Goal: Task Accomplishment & Management: Use online tool/utility

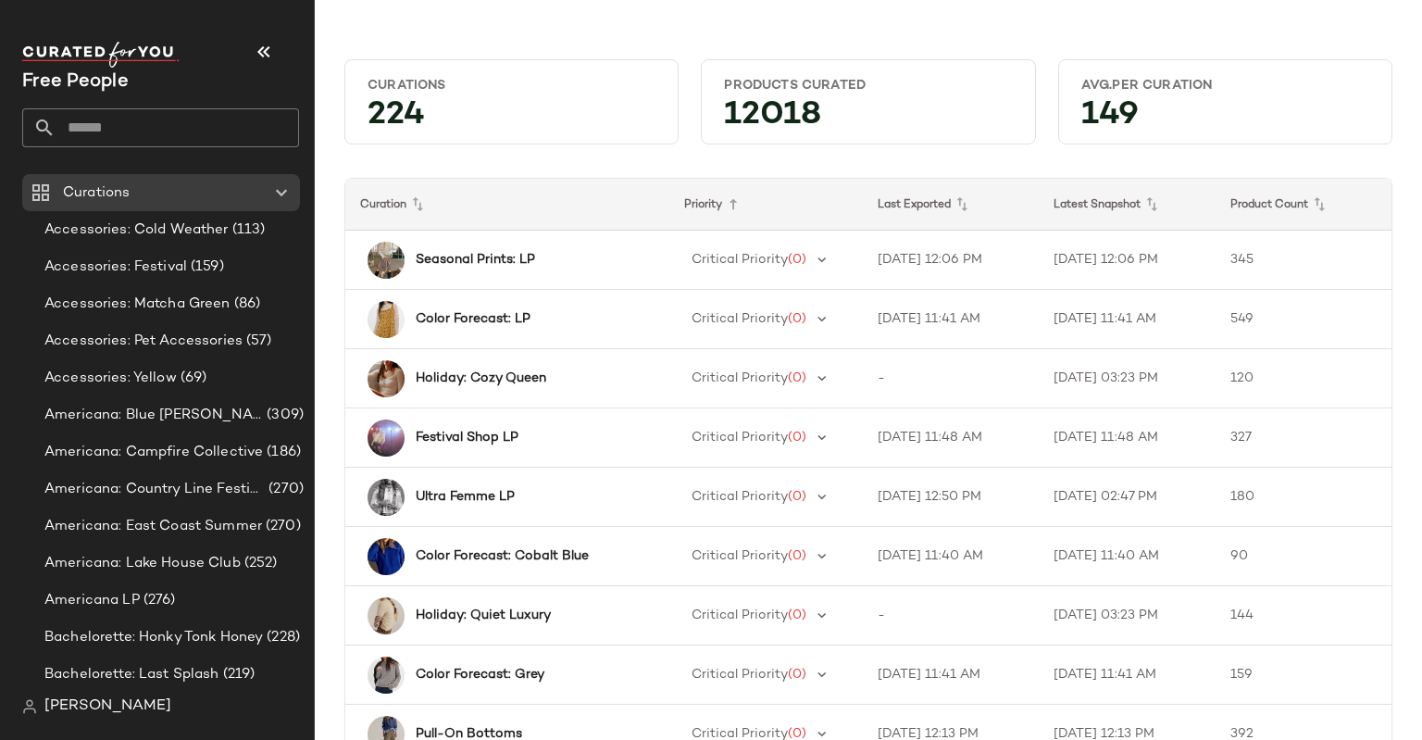
click at [115, 129] on input "text" at bounding box center [178, 127] width 244 height 39
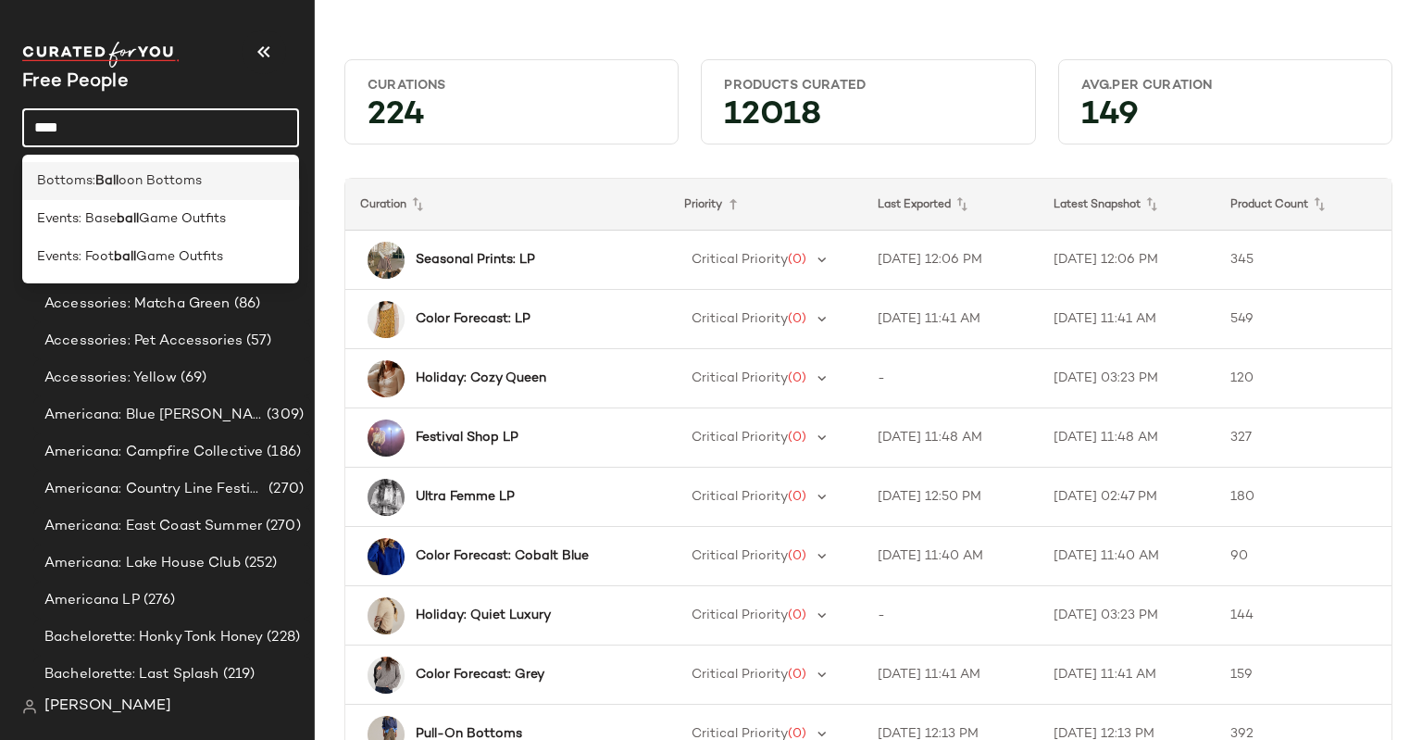
type input "****"
click at [140, 188] on span "oon Bottoms" at bounding box center [160, 180] width 83 height 19
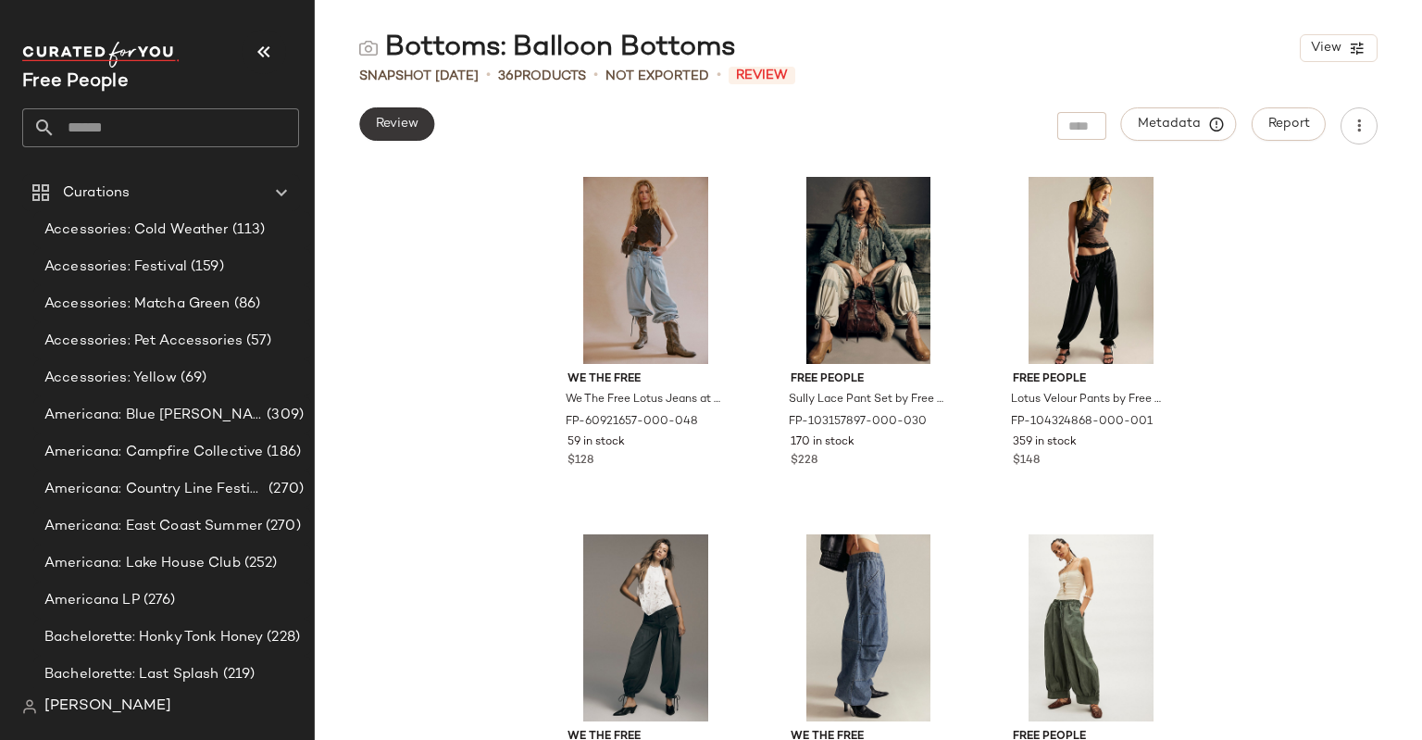
click at [428, 114] on button "Review" at bounding box center [396, 123] width 75 height 33
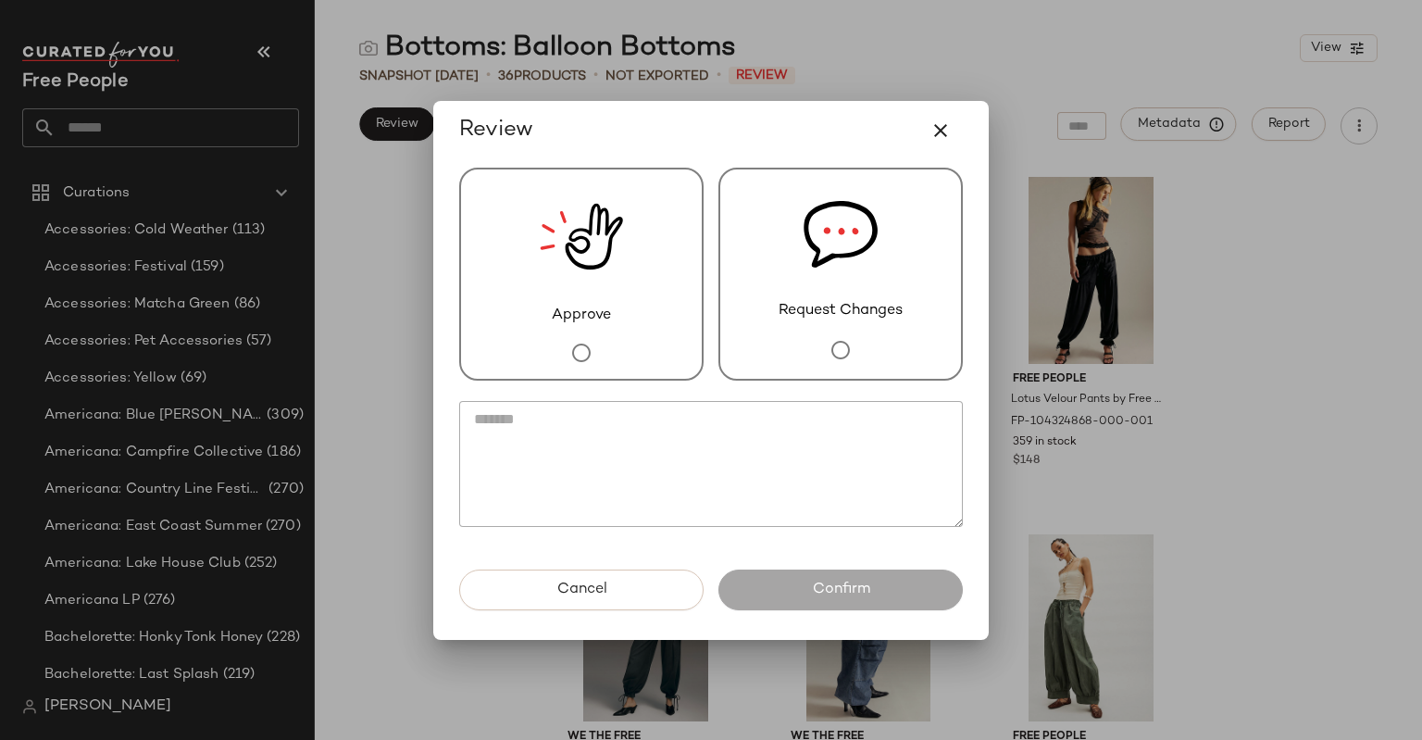
click at [606, 325] on div "Approve" at bounding box center [581, 274] width 244 height 213
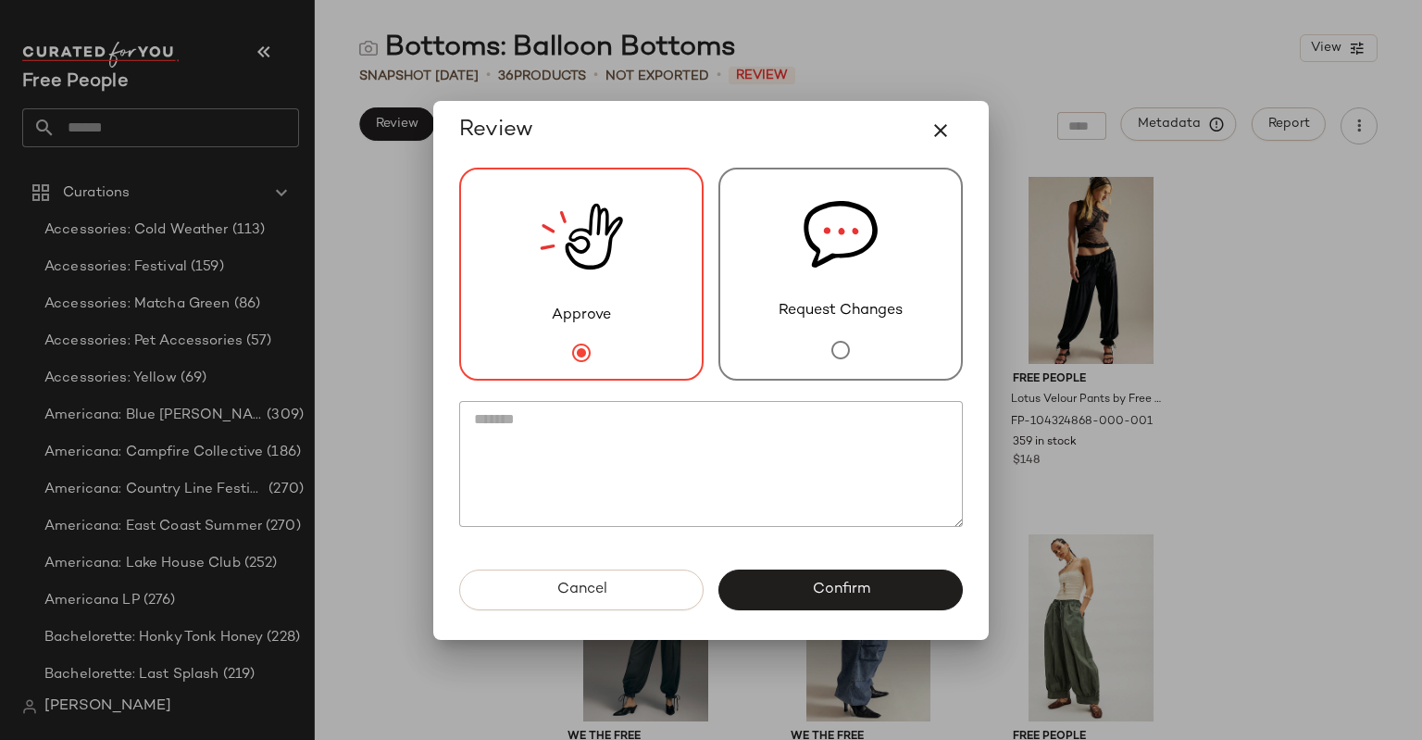
click at [813, 582] on span "Confirm" at bounding box center [840, 590] width 58 height 18
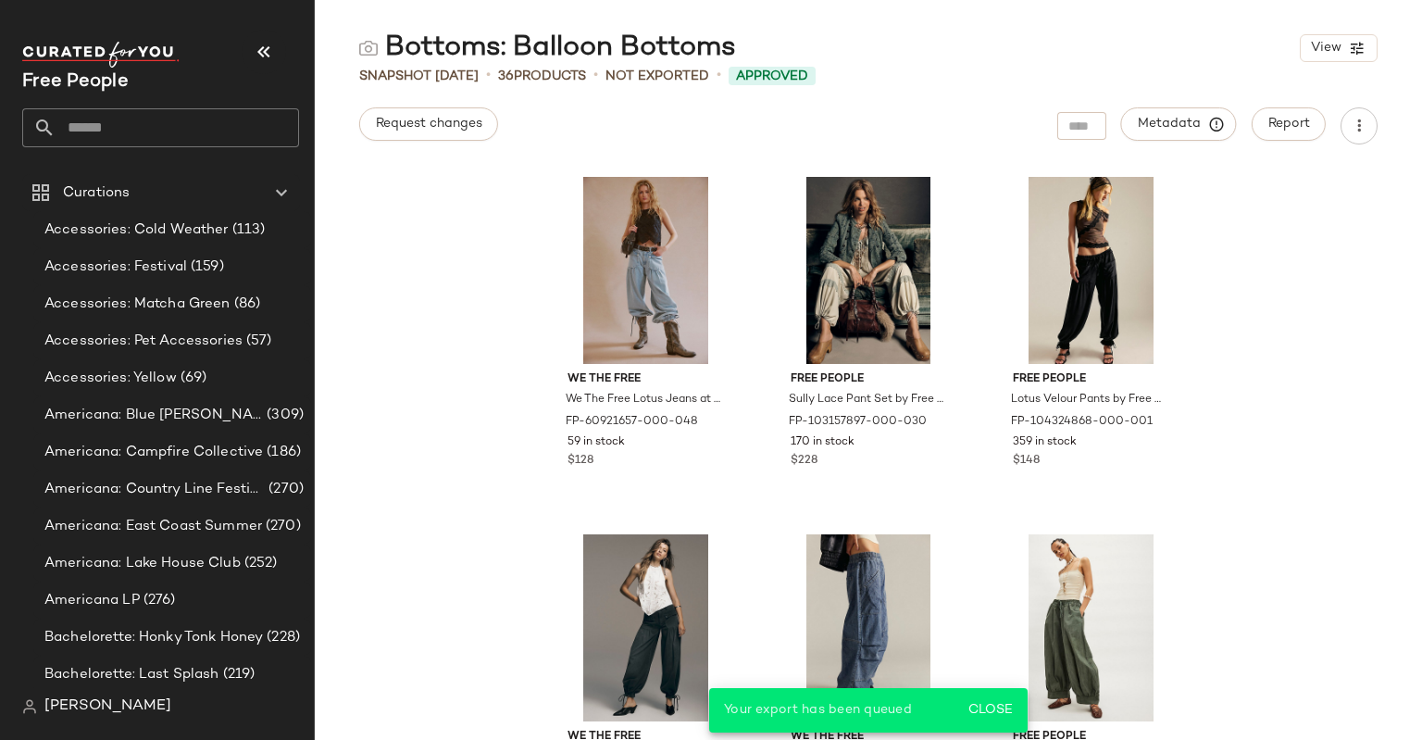
click at [209, 116] on input "text" at bounding box center [178, 127] width 244 height 39
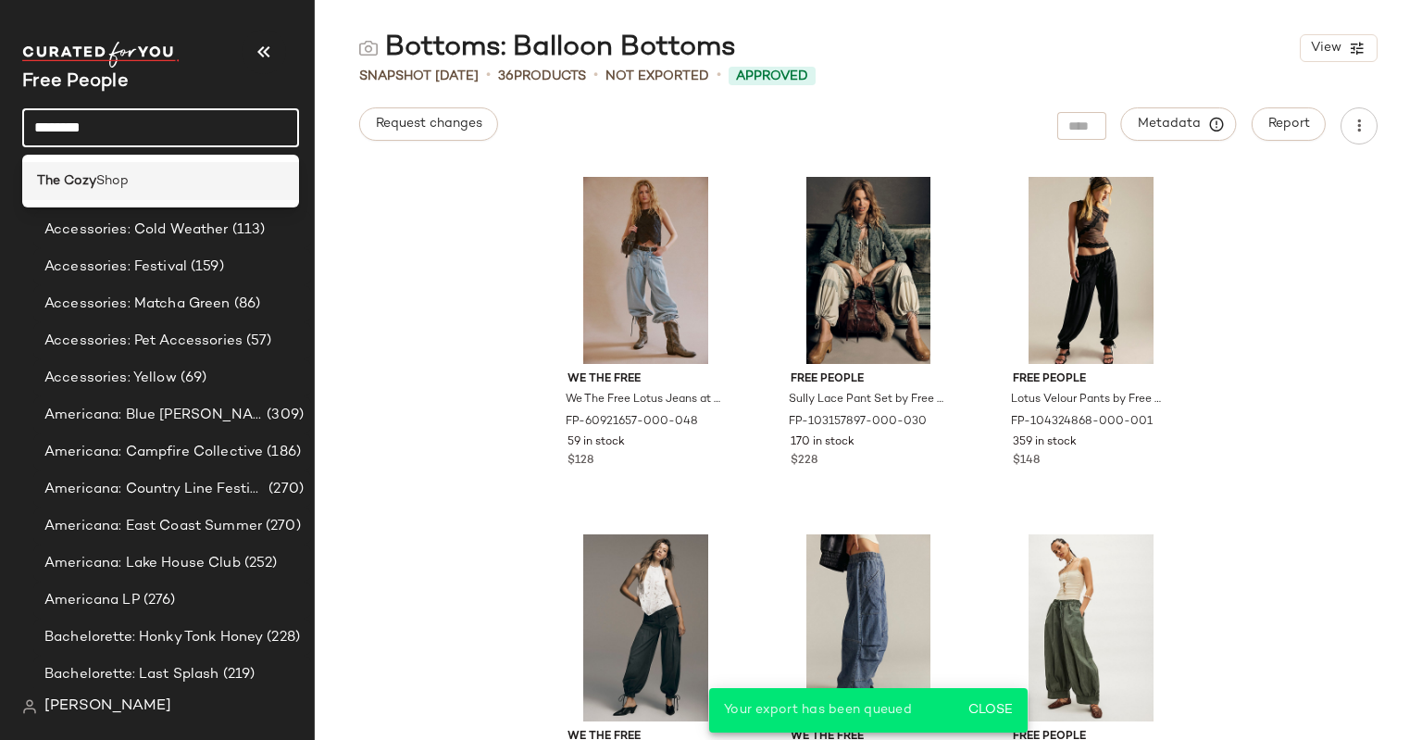
type input "********"
click at [184, 177] on div "The Cozy Shop" at bounding box center [160, 180] width 247 height 19
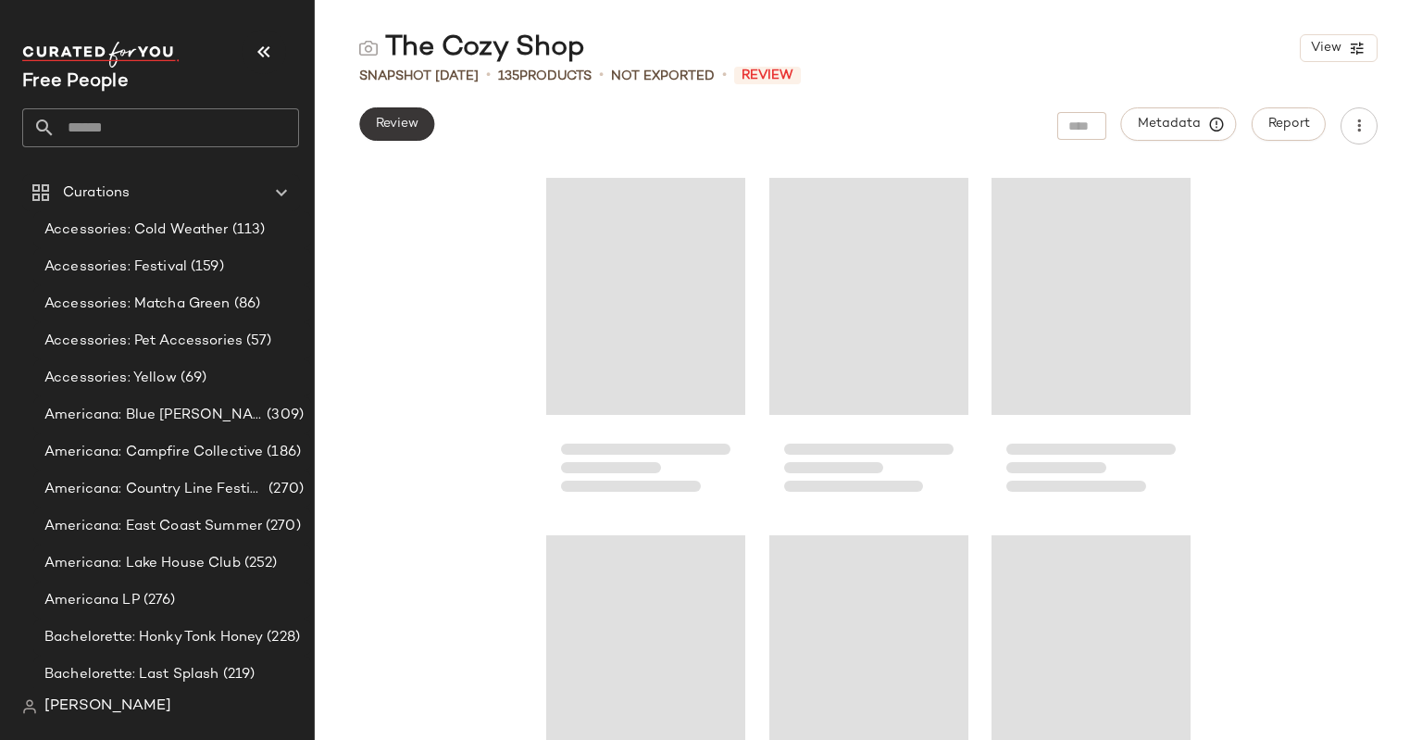
click at [396, 128] on span "Review" at bounding box center [397, 124] width 44 height 15
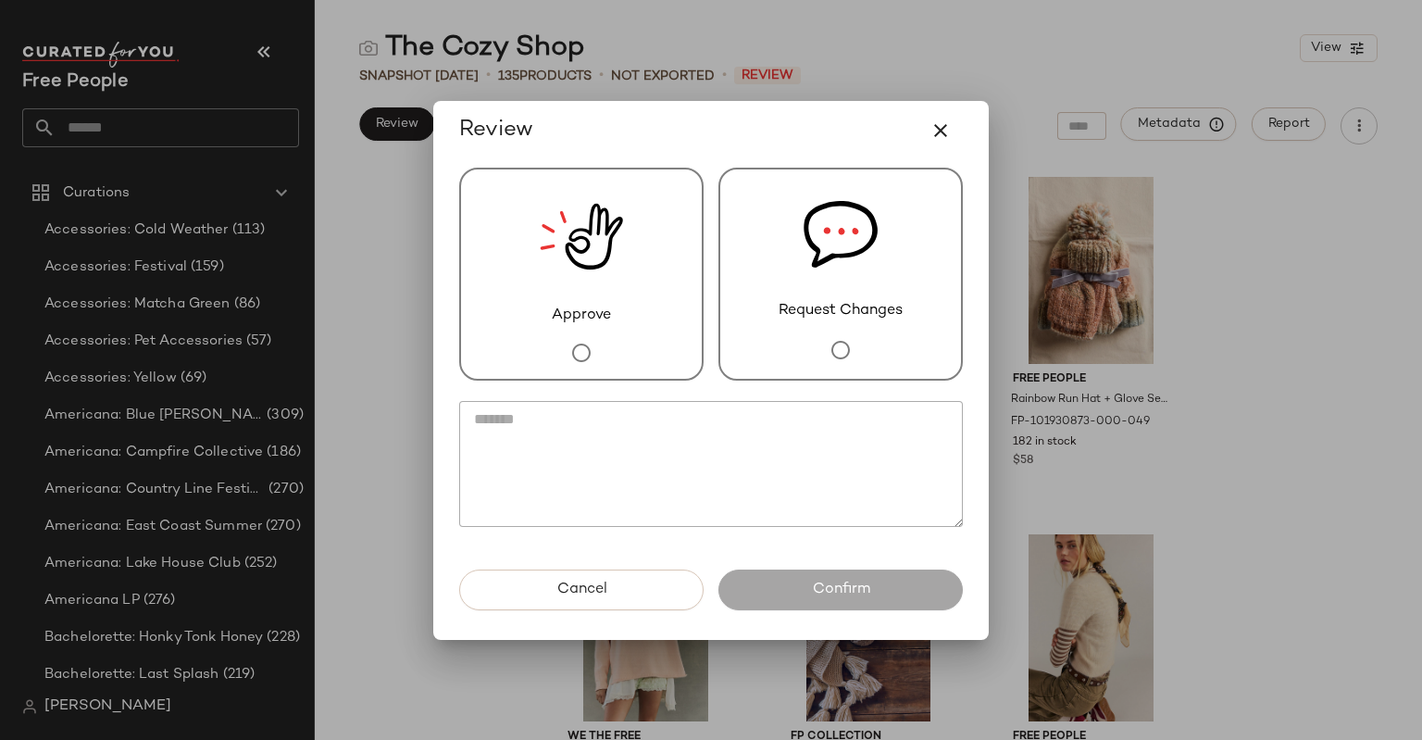
click at [576, 242] on img at bounding box center [581, 236] width 83 height 135
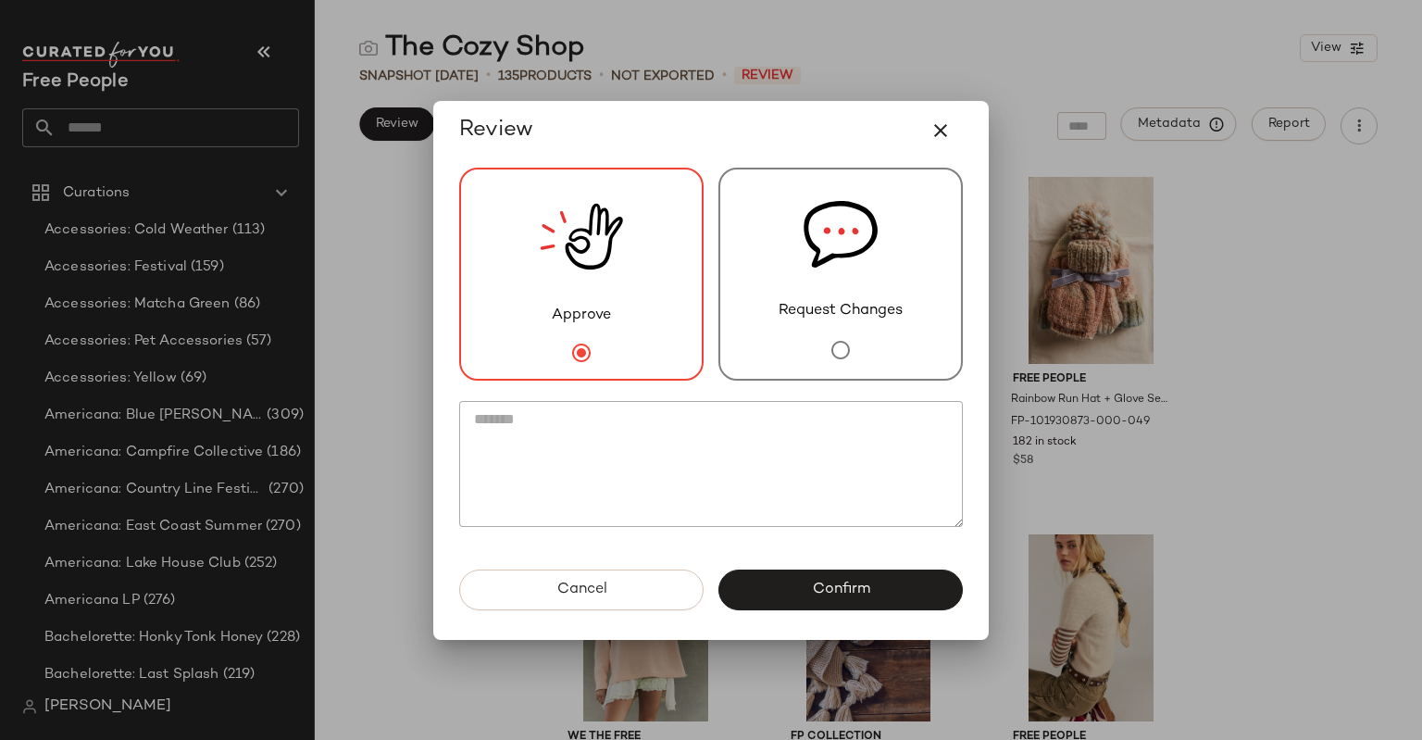
click at [872, 568] on div "Approve Request Changes" at bounding box center [710, 364] width 533 height 409
click at [873, 574] on button "Confirm" at bounding box center [841, 589] width 244 height 41
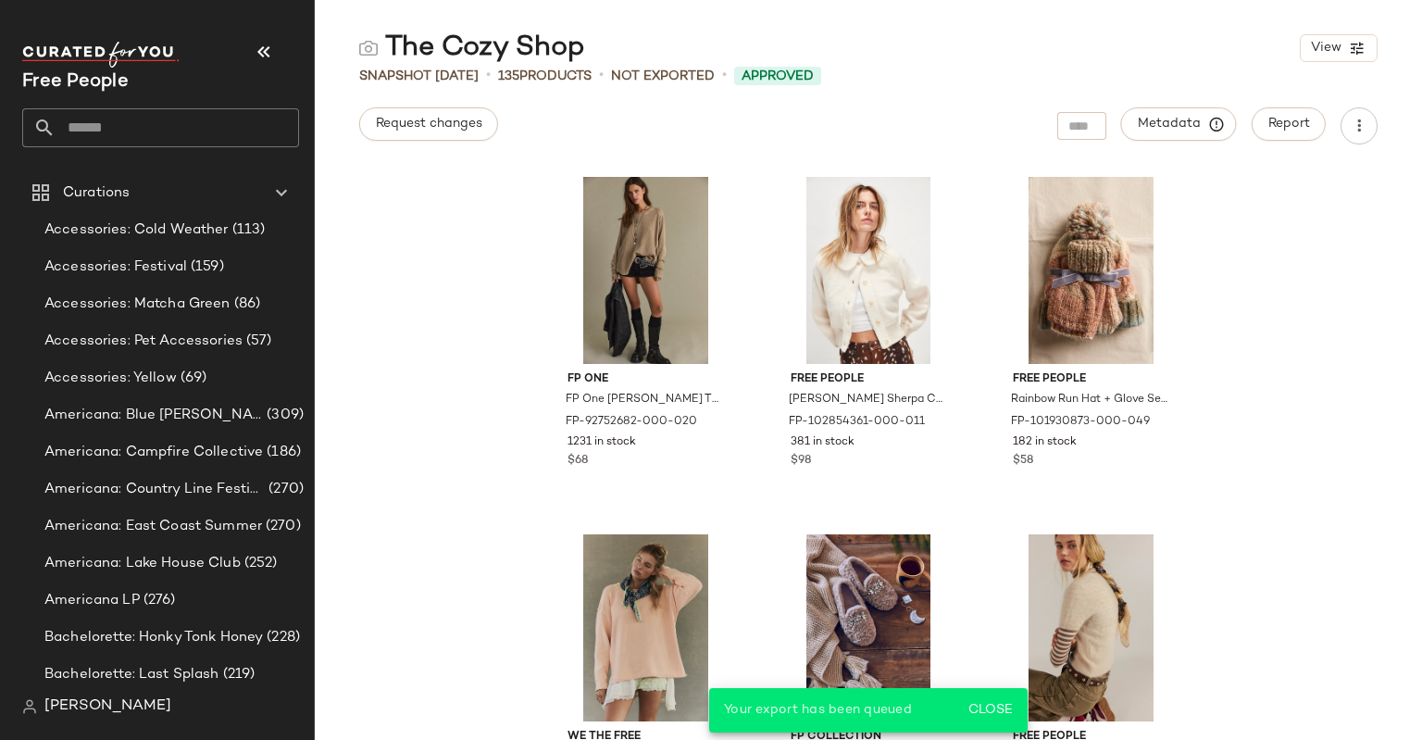
click at [138, 120] on input "text" at bounding box center [178, 127] width 244 height 39
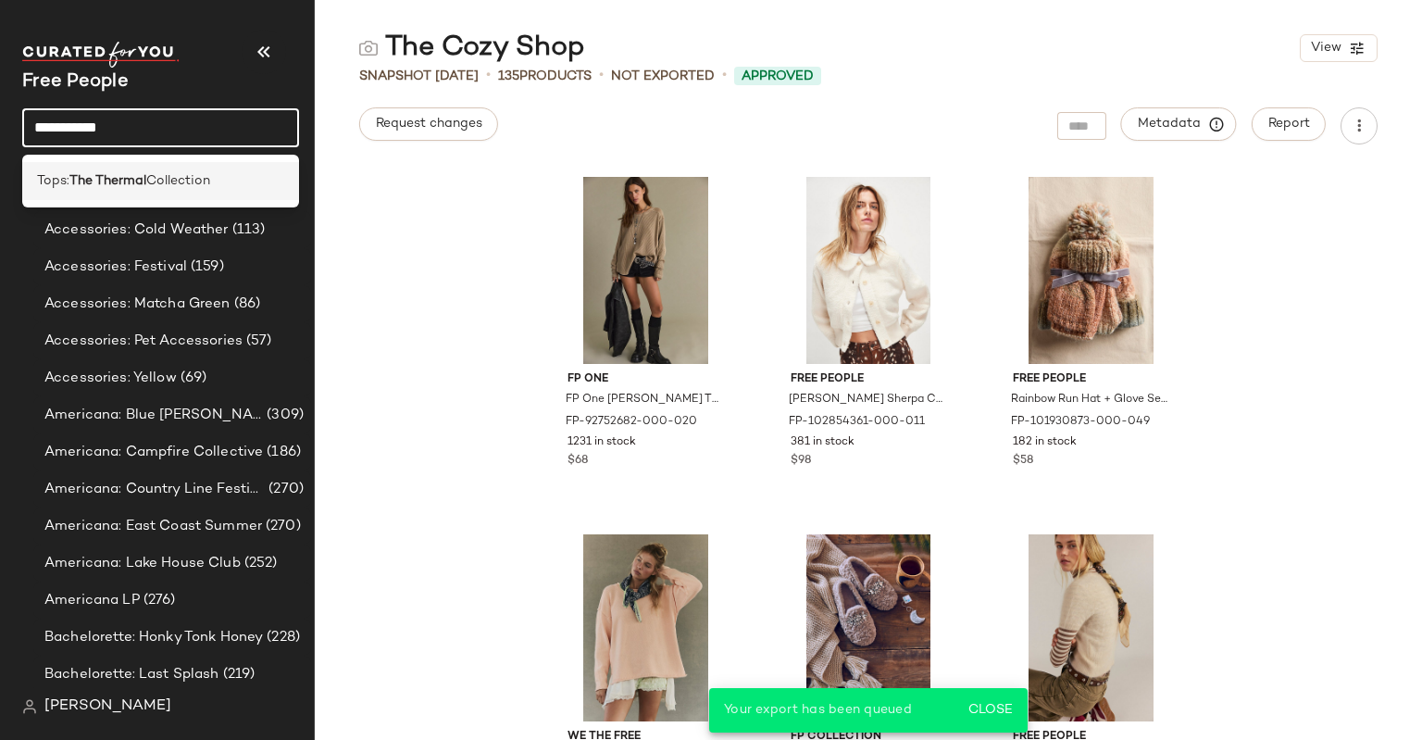
type input "**********"
click at [164, 192] on div "Tops: The Thermal Collection" at bounding box center [160, 181] width 277 height 38
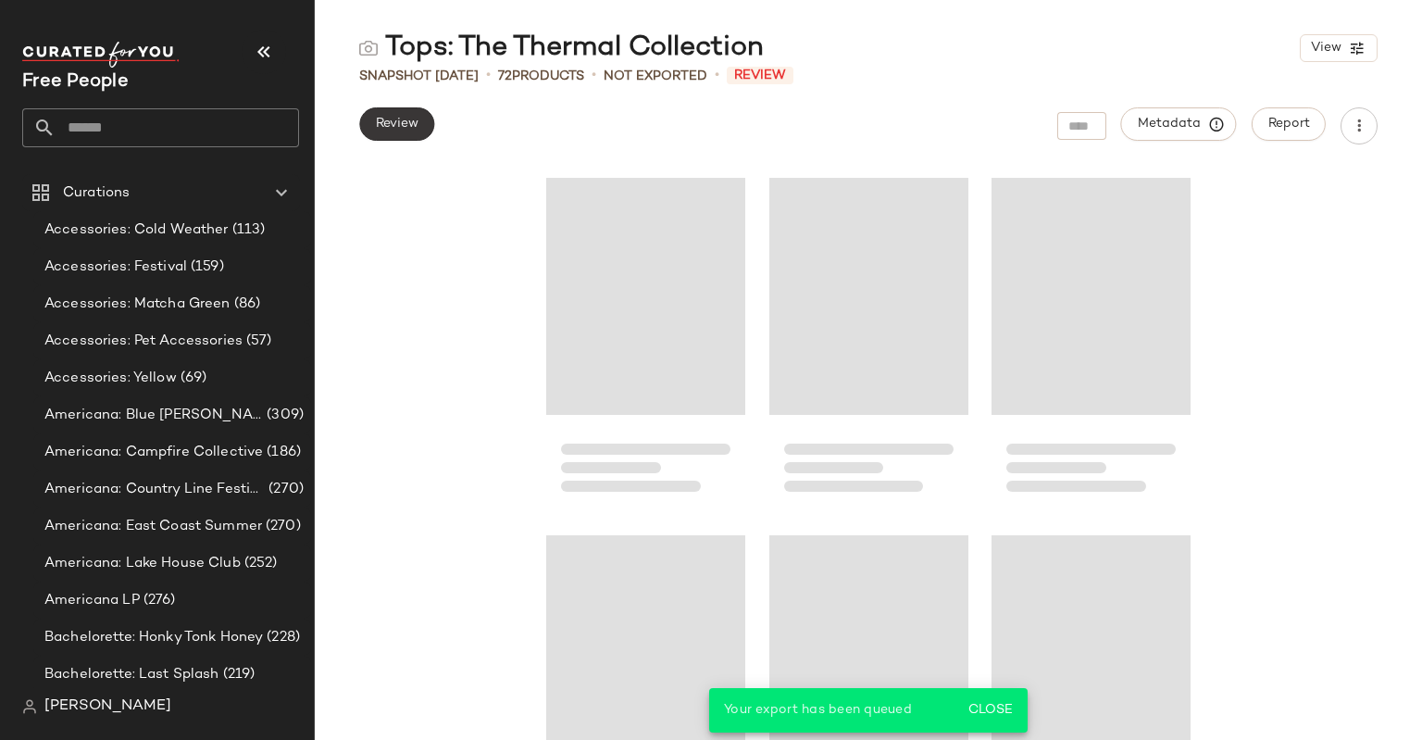
click at [411, 118] on span "Review" at bounding box center [397, 124] width 44 height 15
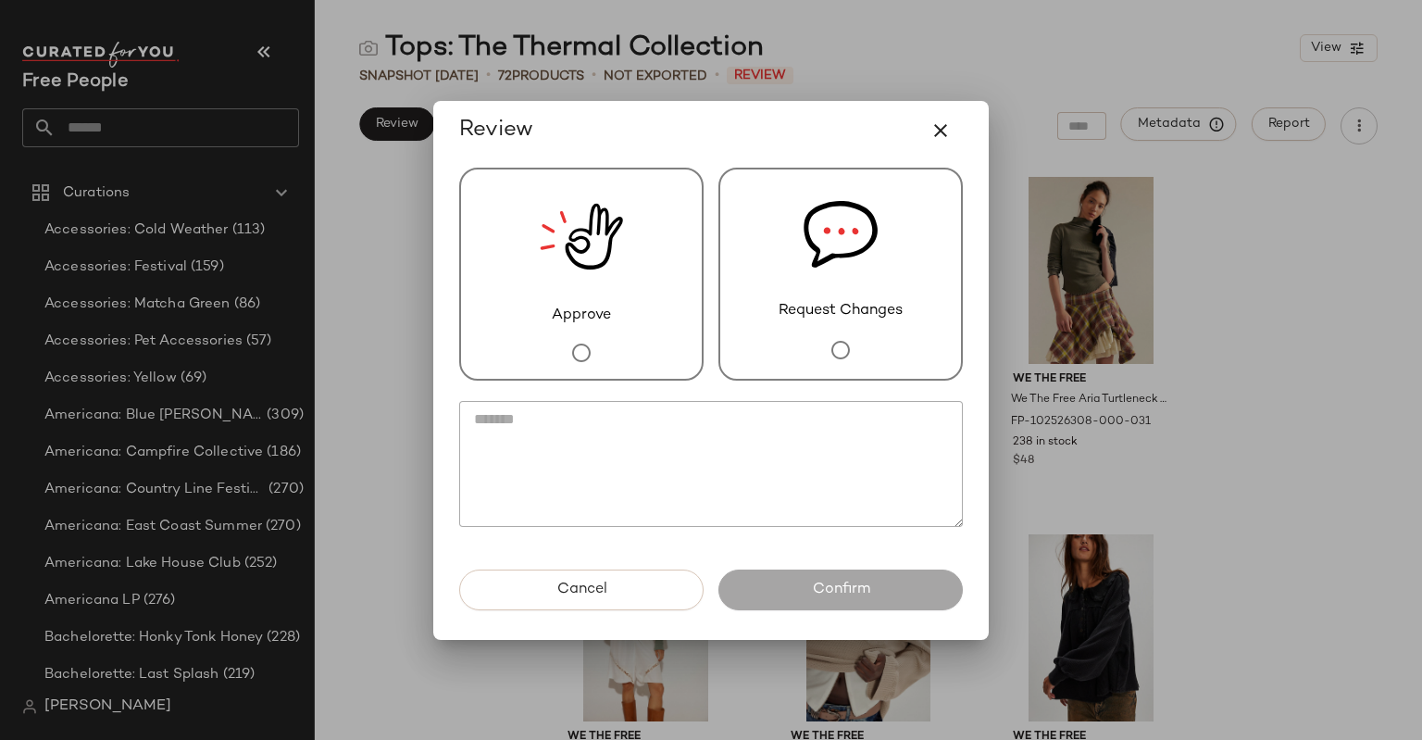
click at [645, 269] on div "Approve" at bounding box center [581, 274] width 244 height 213
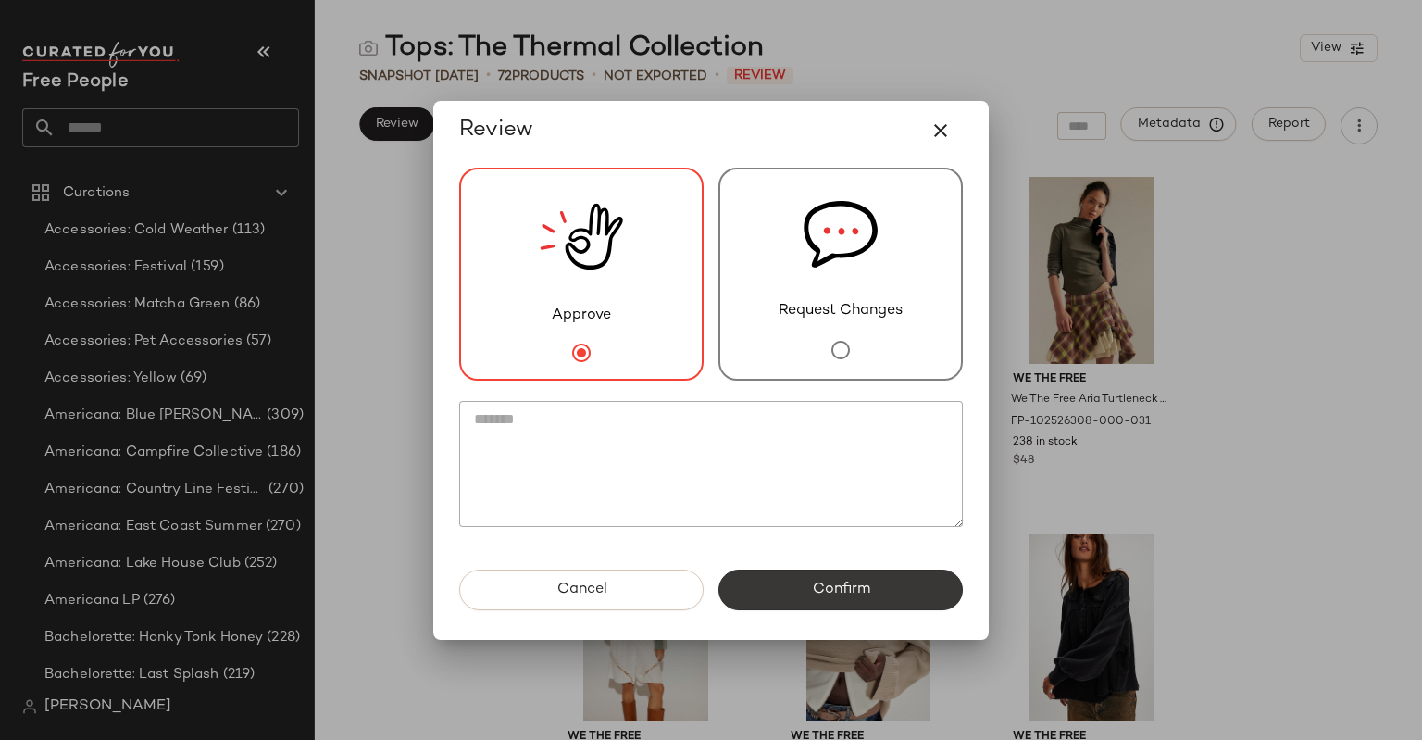
click at [891, 582] on button "Confirm" at bounding box center [841, 589] width 244 height 41
